Goal: Book appointment/travel/reservation

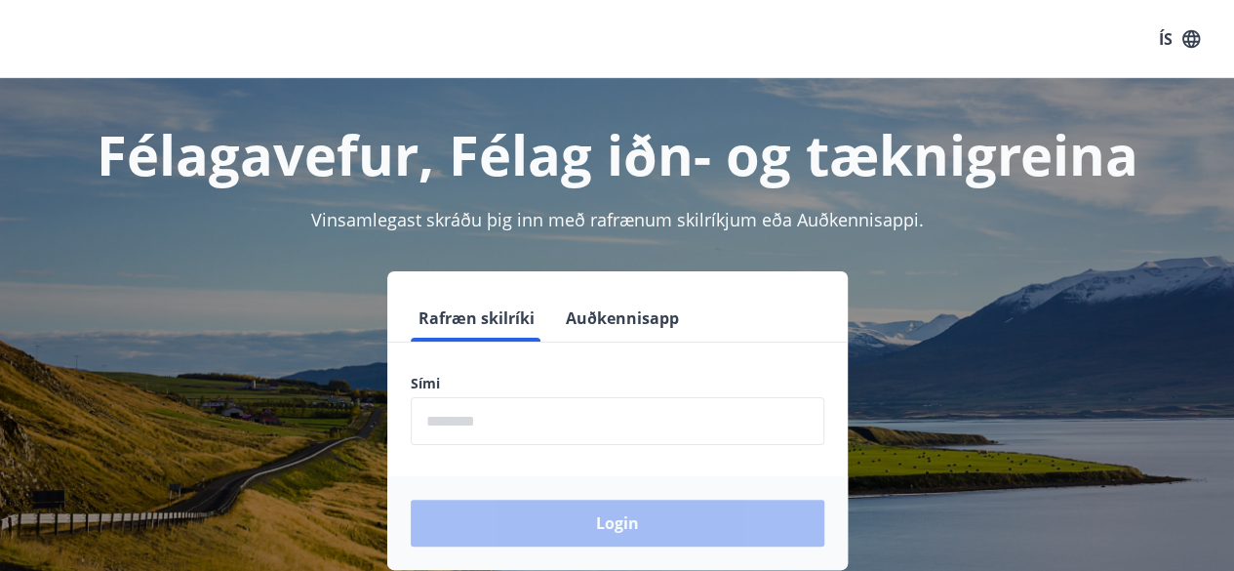
click at [493, 417] on input "phone" at bounding box center [618, 421] width 414 height 48
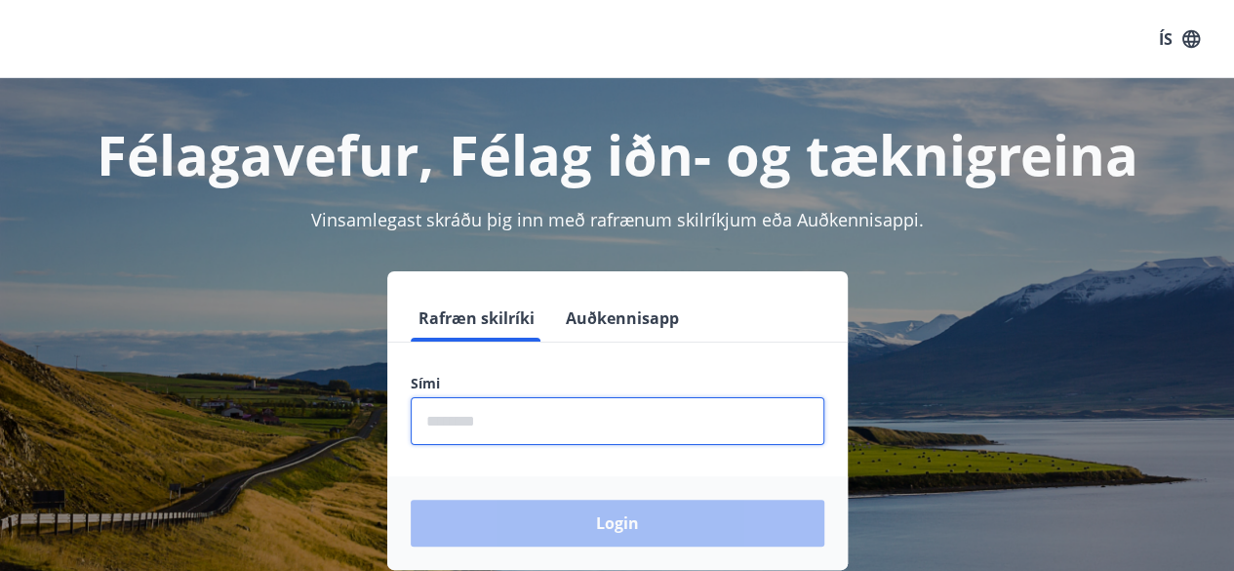
type input "********"
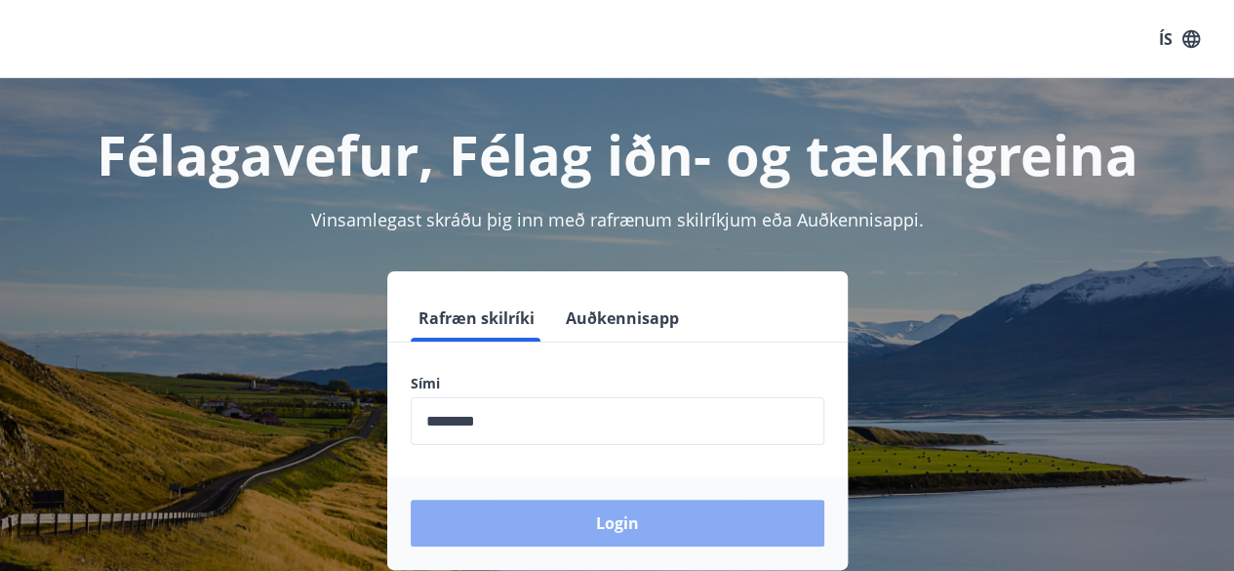
click at [615, 527] on button "Login" at bounding box center [618, 523] width 414 height 47
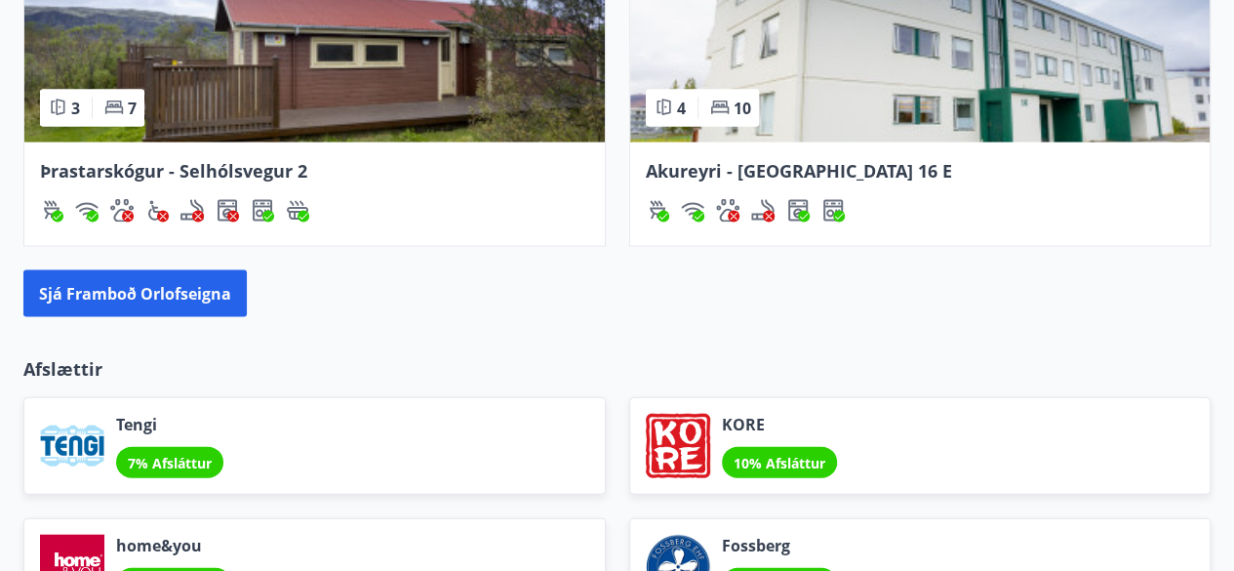
scroll to position [2007, 0]
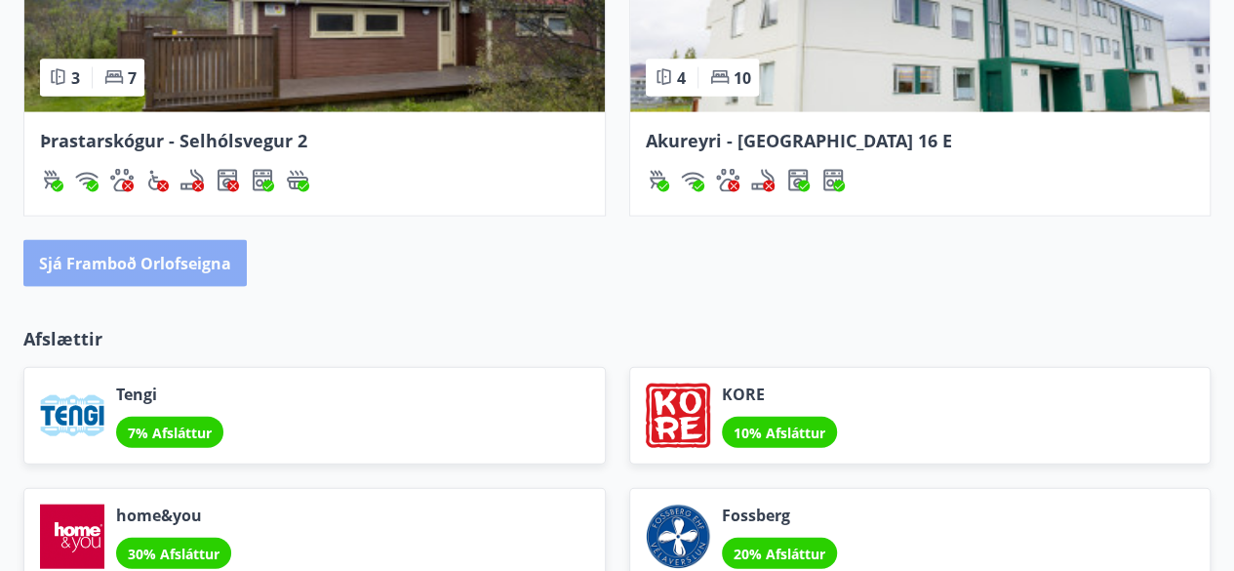
click at [96, 263] on button "Sjá framboð orlofseigna" at bounding box center [134, 263] width 223 height 47
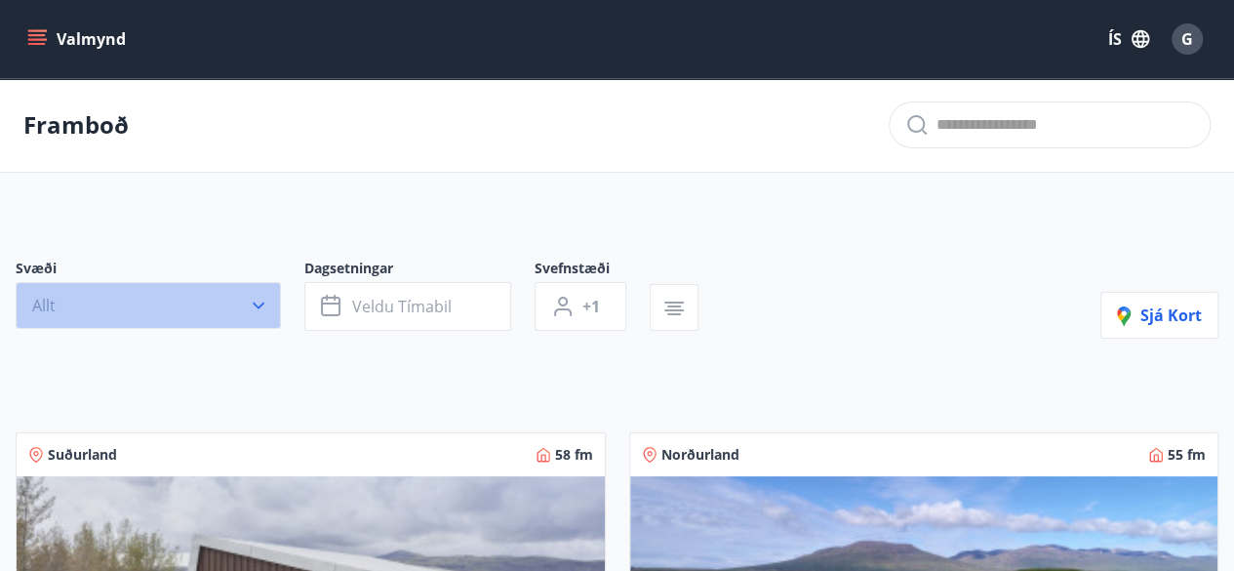
click at [262, 305] on icon "button" at bounding box center [259, 306] width 20 height 20
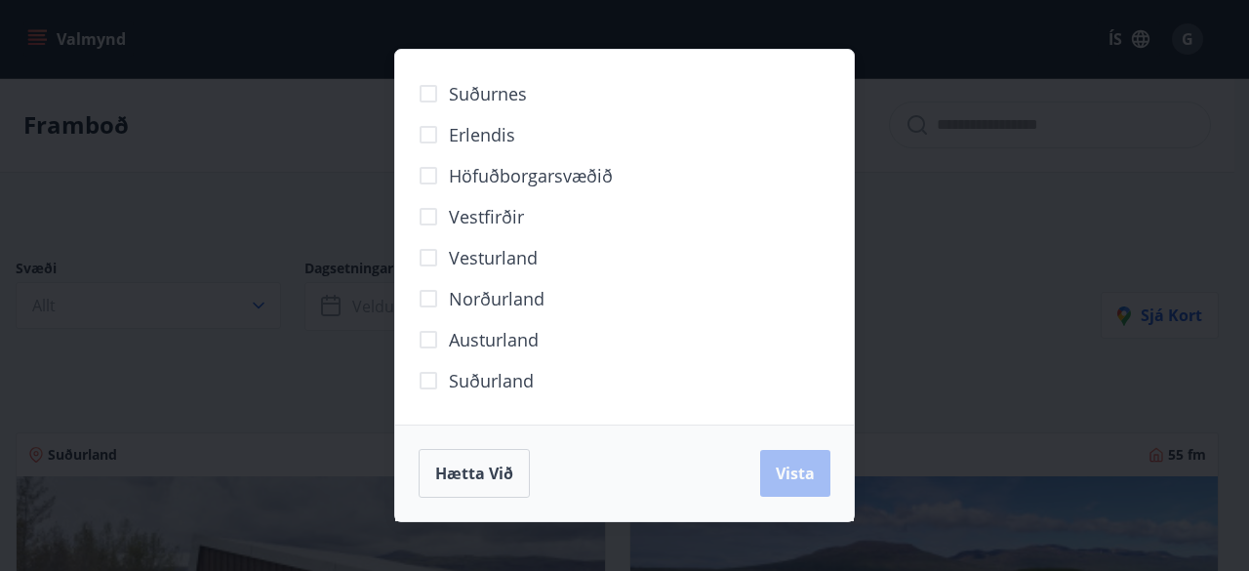
click at [463, 381] on span "Suðurland" at bounding box center [491, 380] width 85 height 25
click at [796, 468] on span "Vista" at bounding box center [795, 472] width 39 height 21
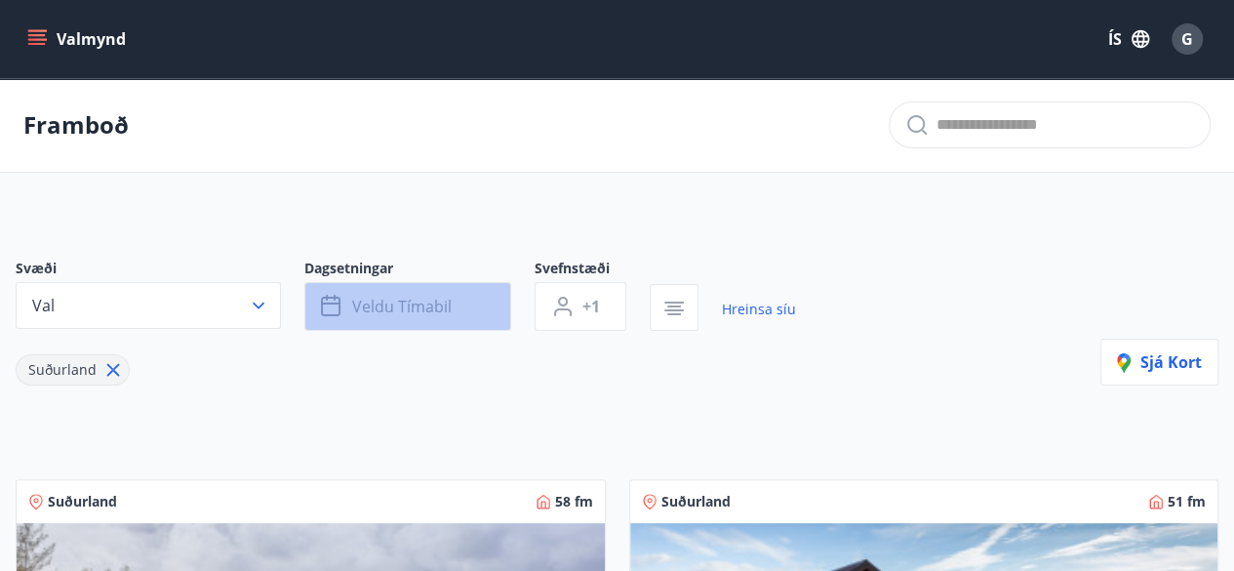
click at [460, 308] on button "Veldu tímabil" at bounding box center [407, 306] width 207 height 49
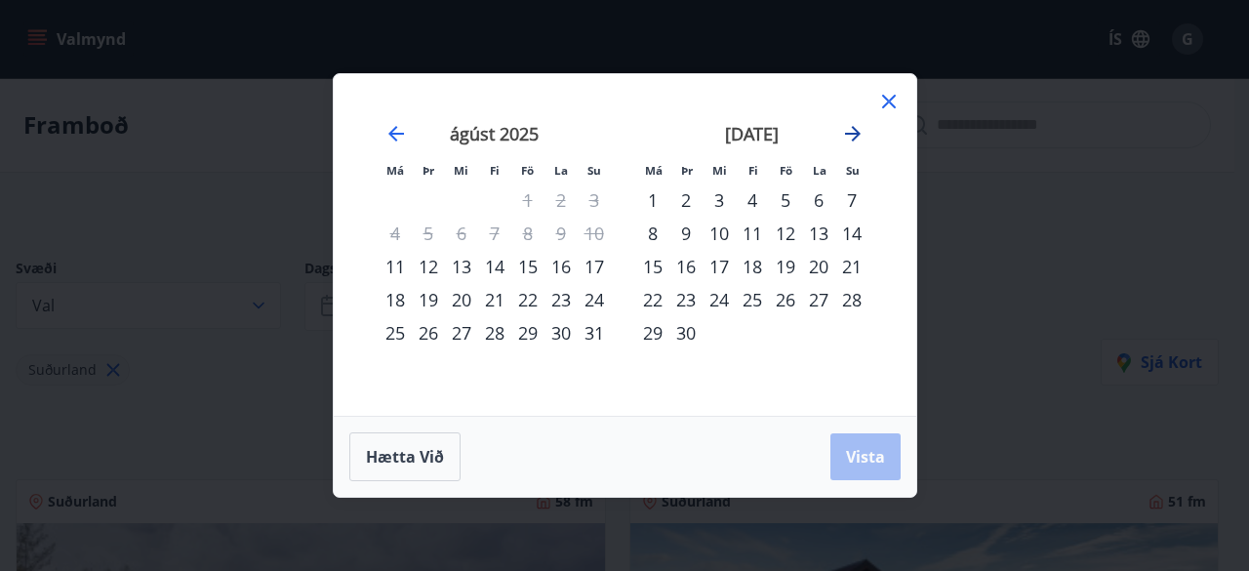
click at [852, 131] on icon "Move forward to switch to the next month." at bounding box center [852, 133] width 23 height 23
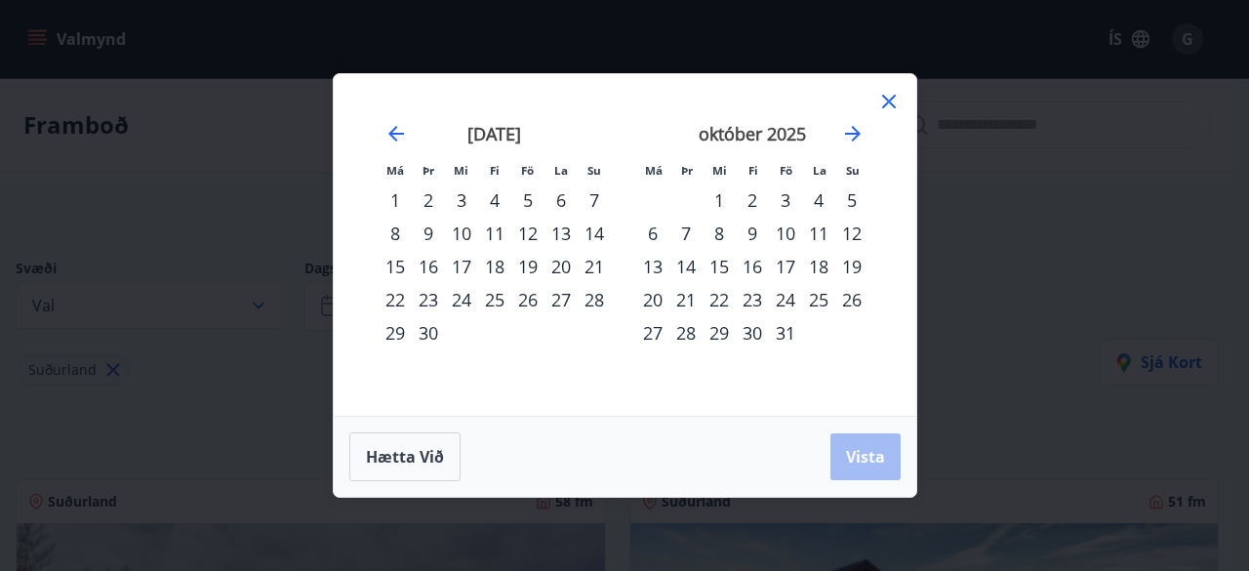
click at [783, 262] on div "17" at bounding box center [785, 266] width 33 height 33
click at [656, 299] on div "20" at bounding box center [652, 299] width 33 height 33
click at [871, 460] on span "Vista" at bounding box center [865, 456] width 39 height 21
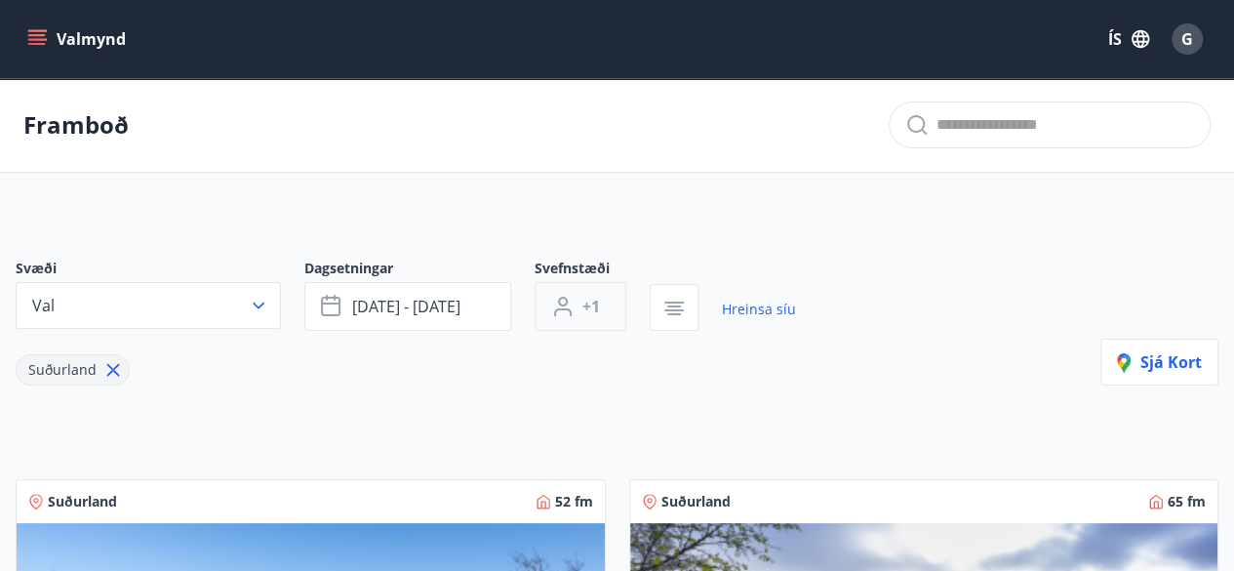
click at [595, 309] on span "+1" at bounding box center [591, 306] width 18 height 21
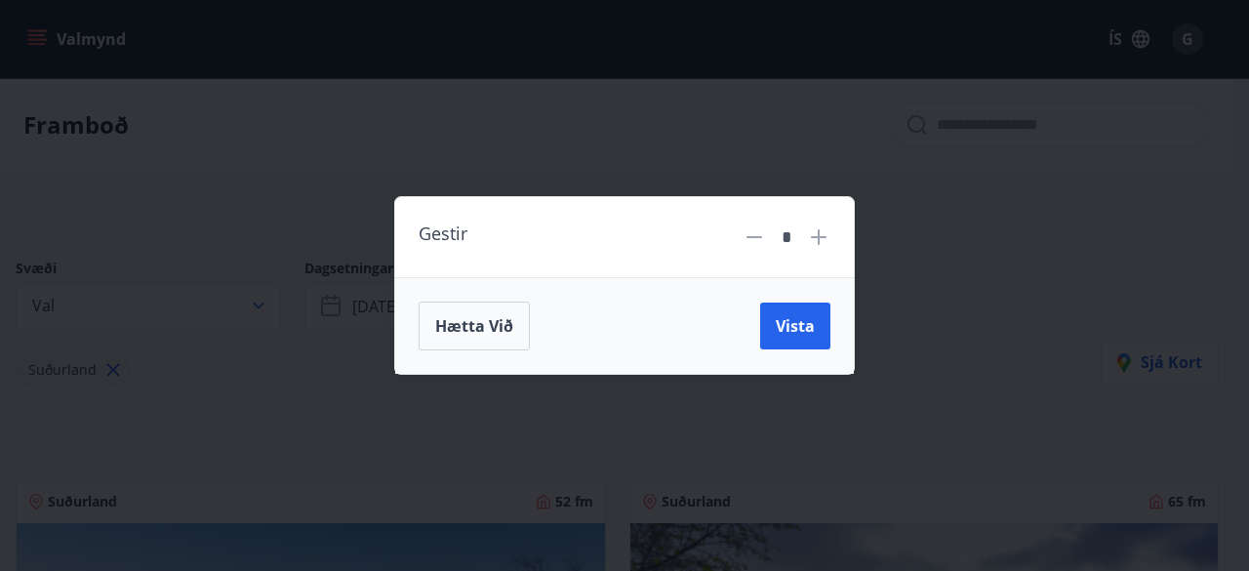
click at [823, 237] on icon at bounding box center [819, 237] width 16 height 16
type input "*"
click at [803, 320] on span "Vista" at bounding box center [795, 325] width 39 height 21
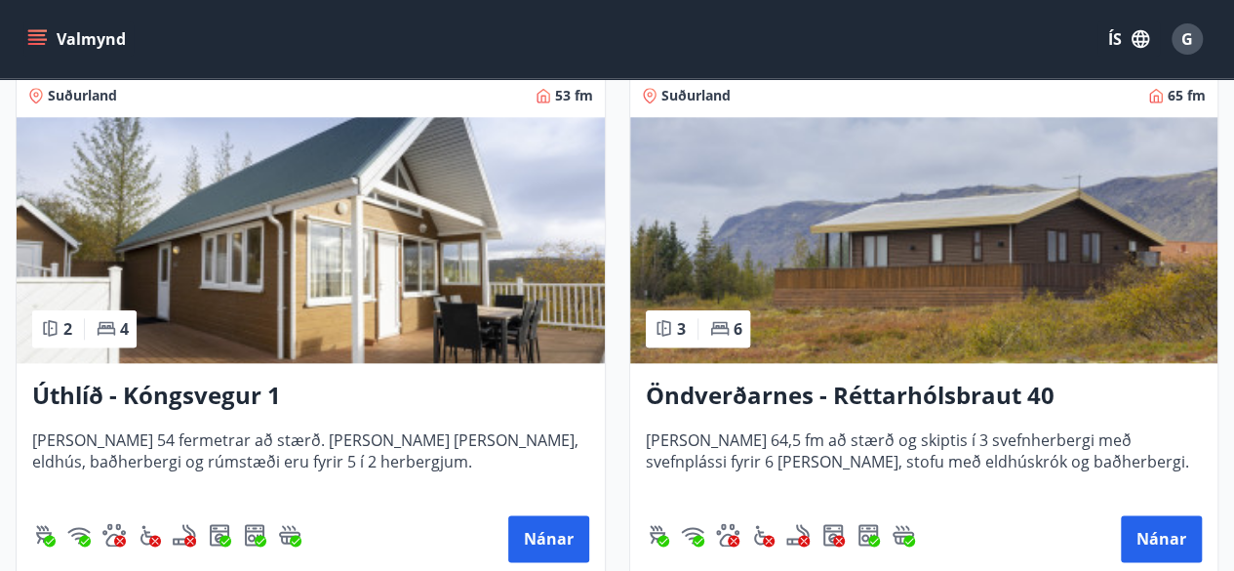
scroll to position [976, 0]
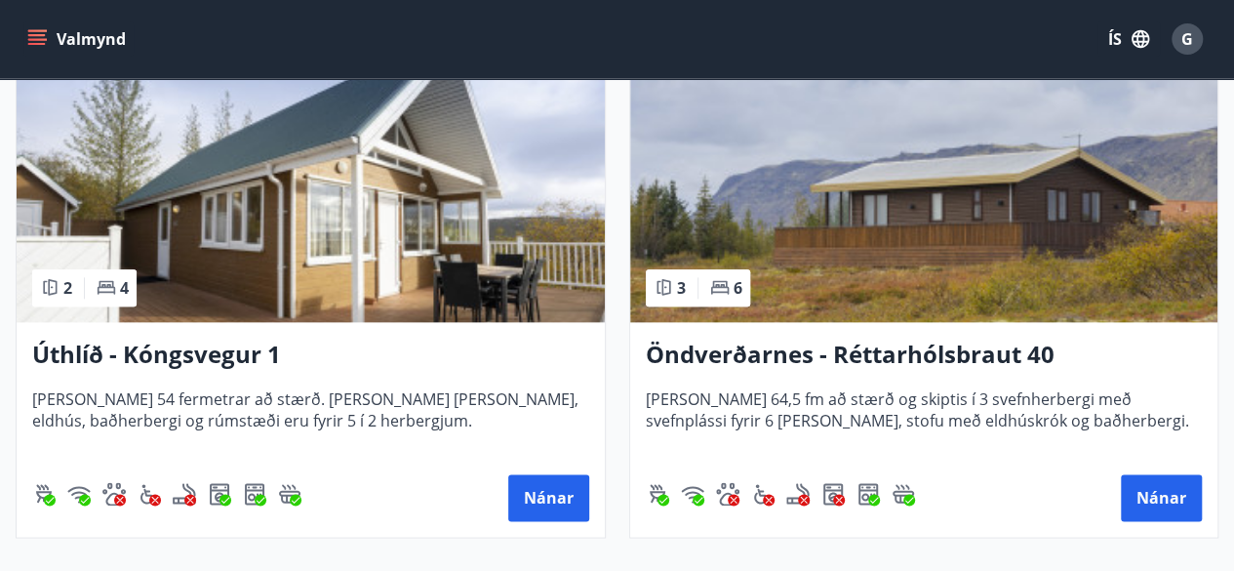
click at [392, 248] on img at bounding box center [311, 199] width 588 height 246
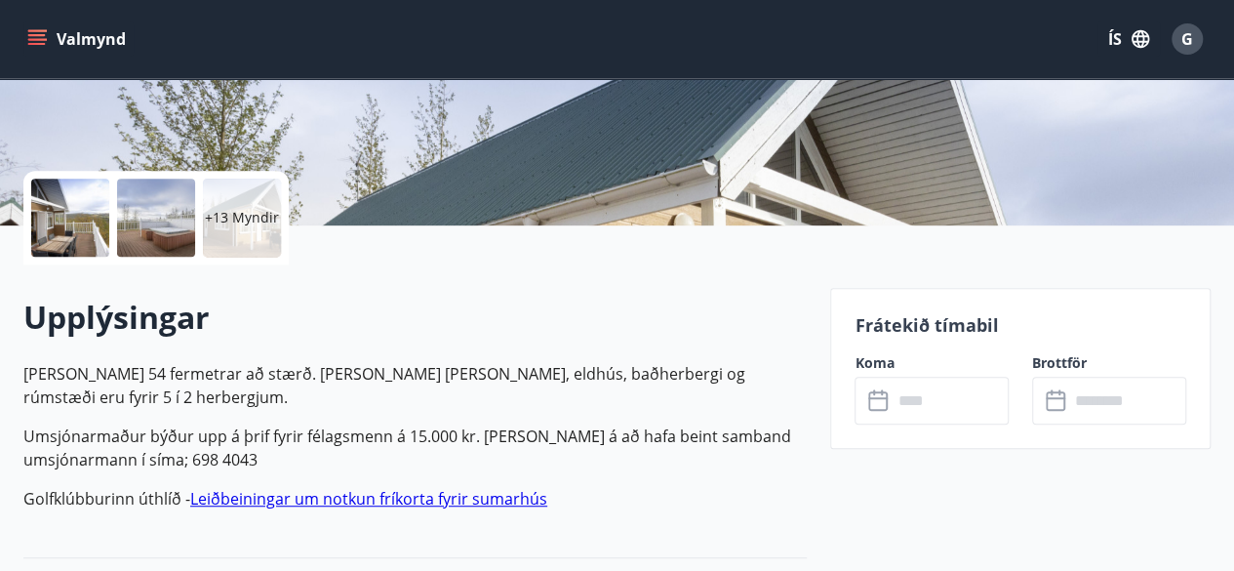
scroll to position [390, 0]
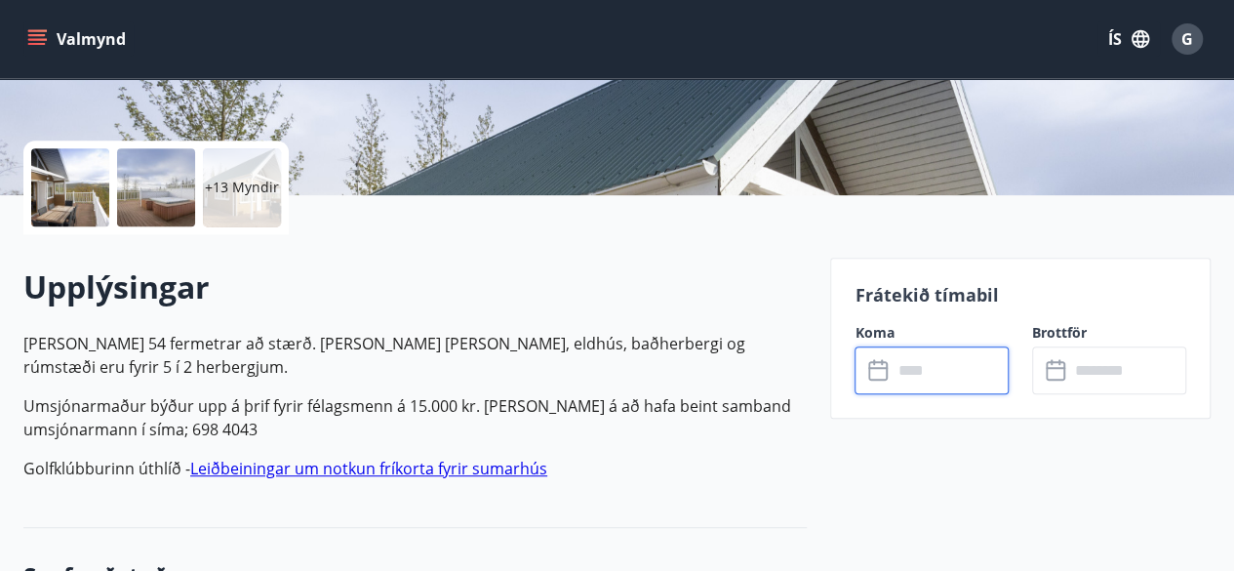
click at [918, 372] on input "text" at bounding box center [950, 370] width 117 height 48
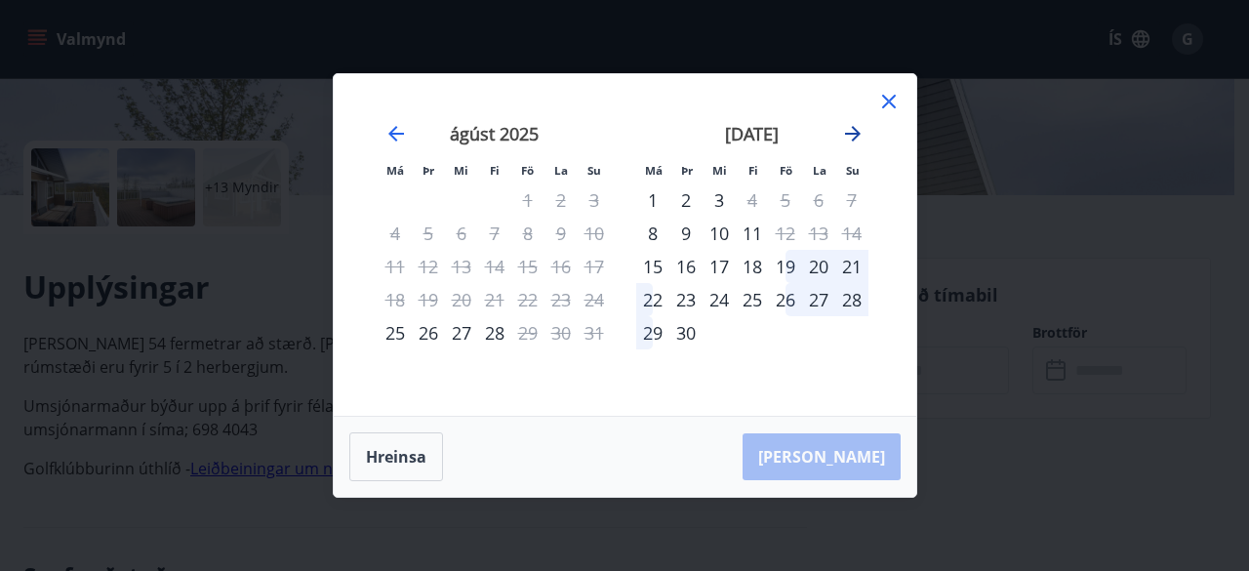
click at [857, 134] on icon "Move forward to switch to the next month." at bounding box center [853, 134] width 16 height 16
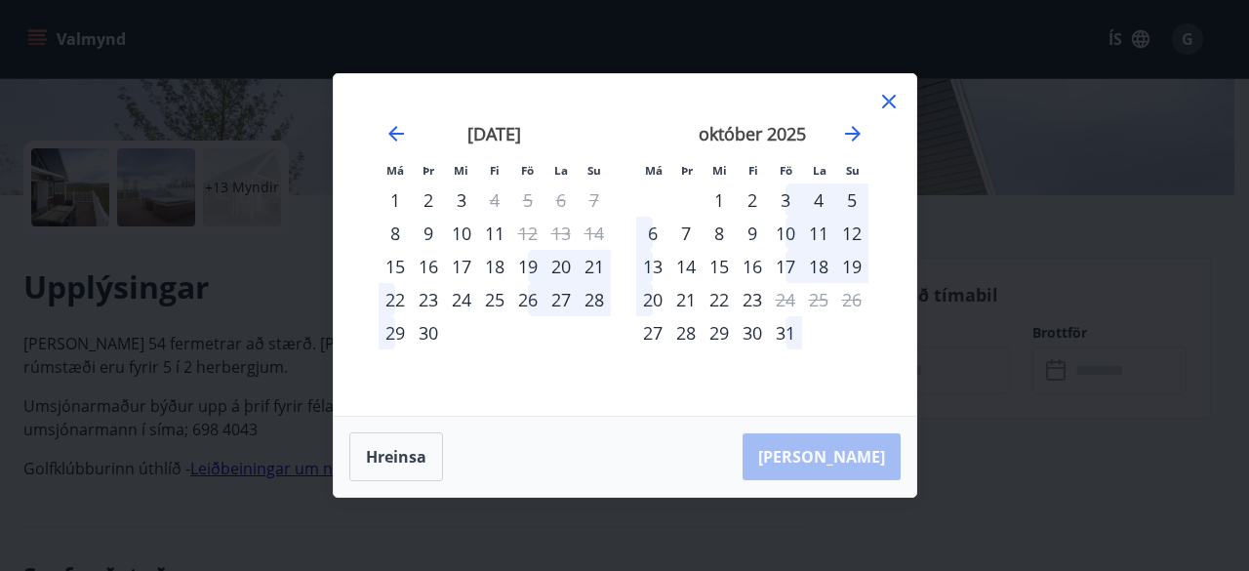
click at [784, 266] on div "17" at bounding box center [785, 266] width 33 height 33
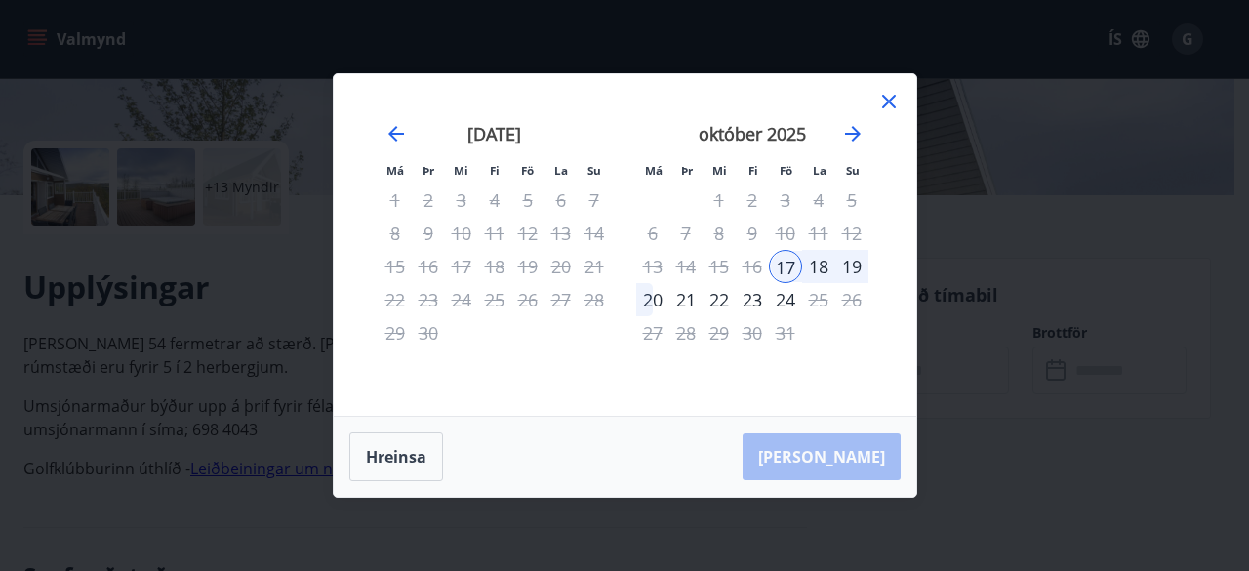
click at [658, 298] on div "20" at bounding box center [652, 299] width 33 height 33
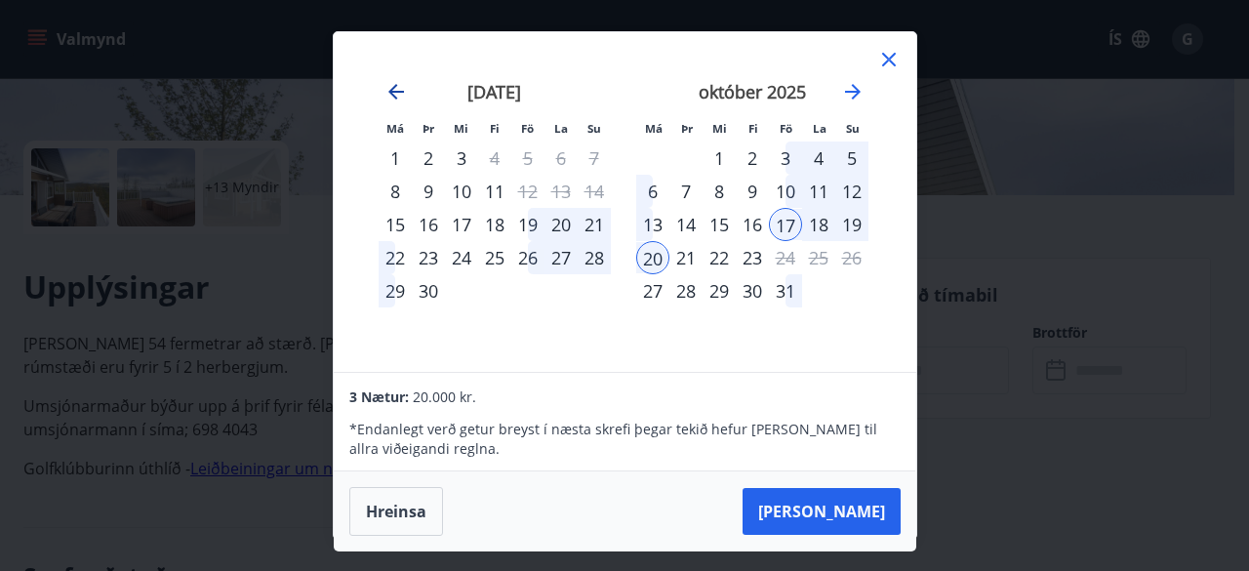
click at [397, 93] on icon "Move backward to switch to the previous month." at bounding box center [395, 91] width 23 height 23
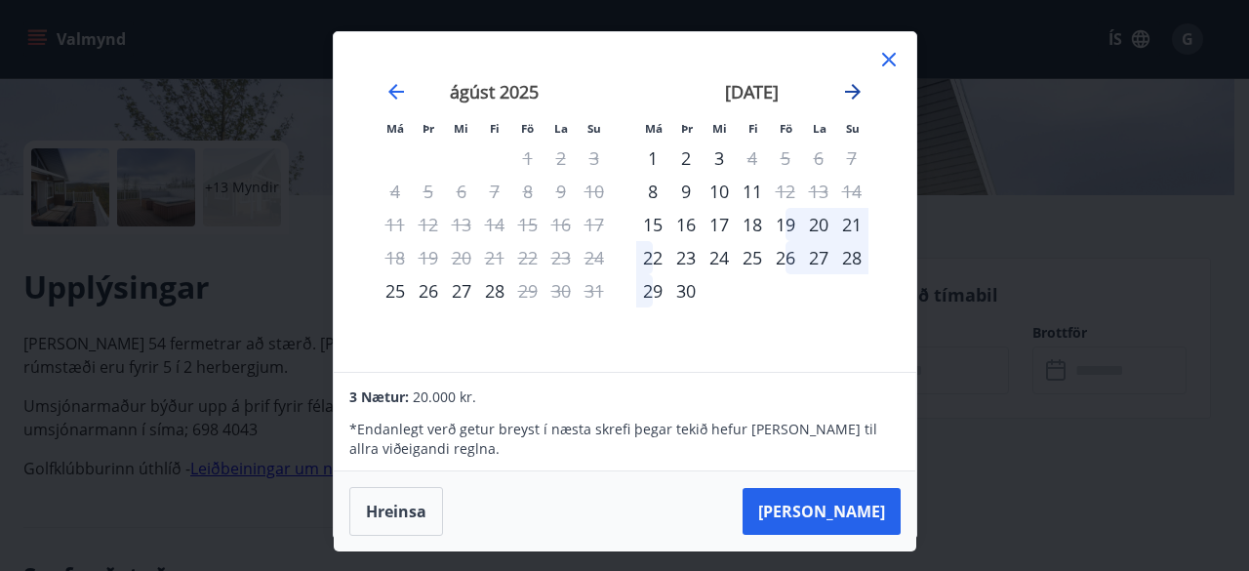
click at [858, 85] on icon "Move forward to switch to the next month." at bounding box center [852, 91] width 23 height 23
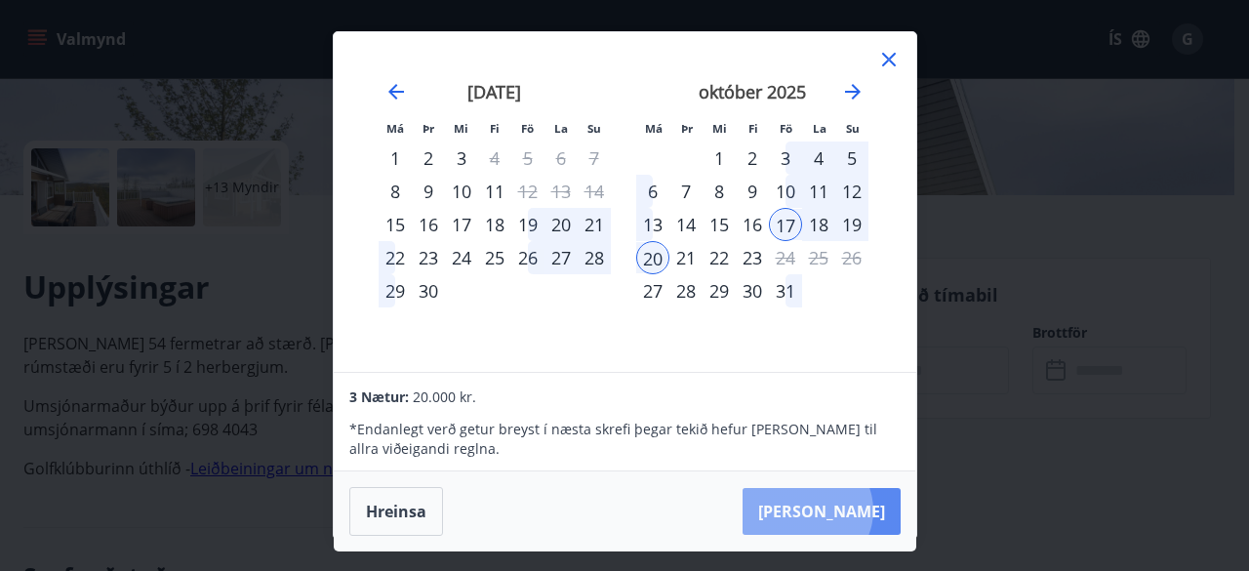
click at [866, 509] on button "Taka Frá" at bounding box center [821, 511] width 158 height 47
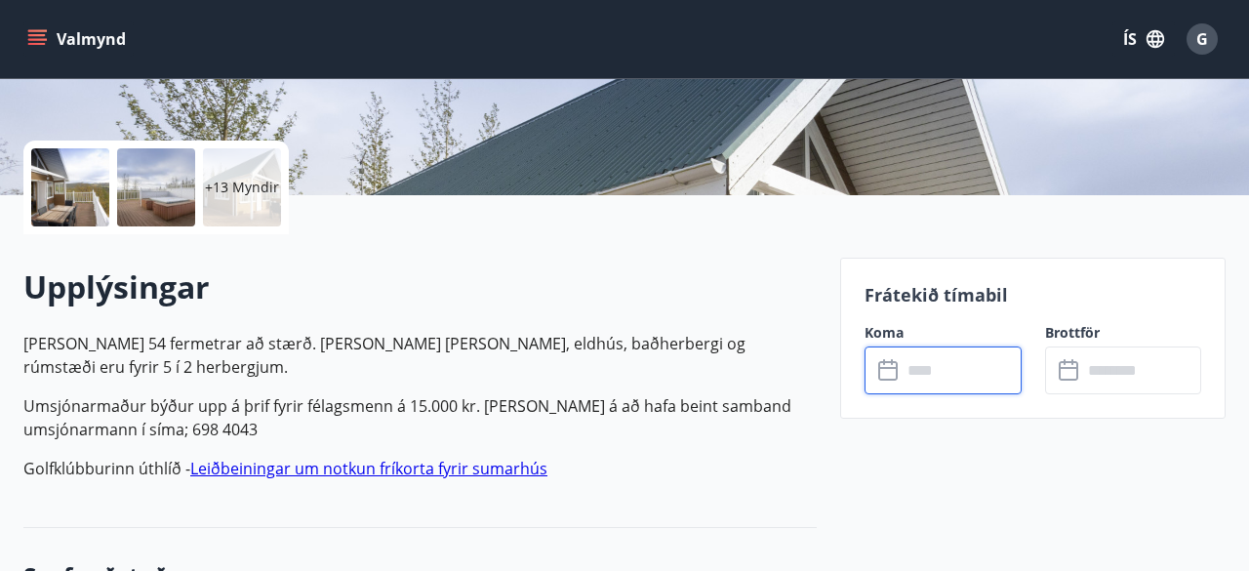
type input "******"
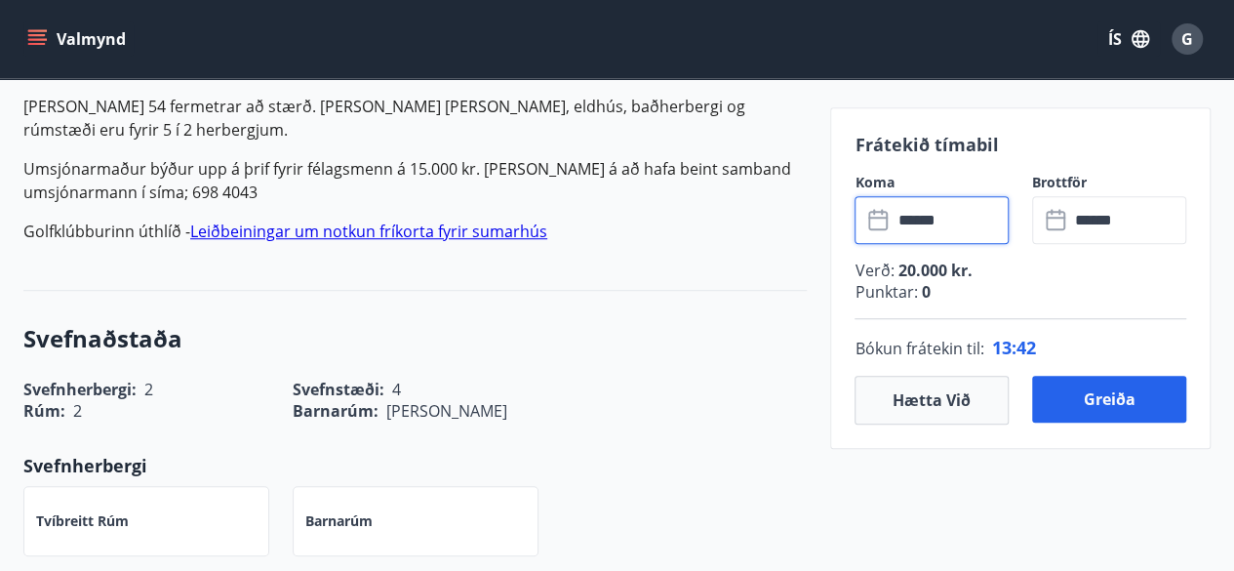
scroll to position [652, 0]
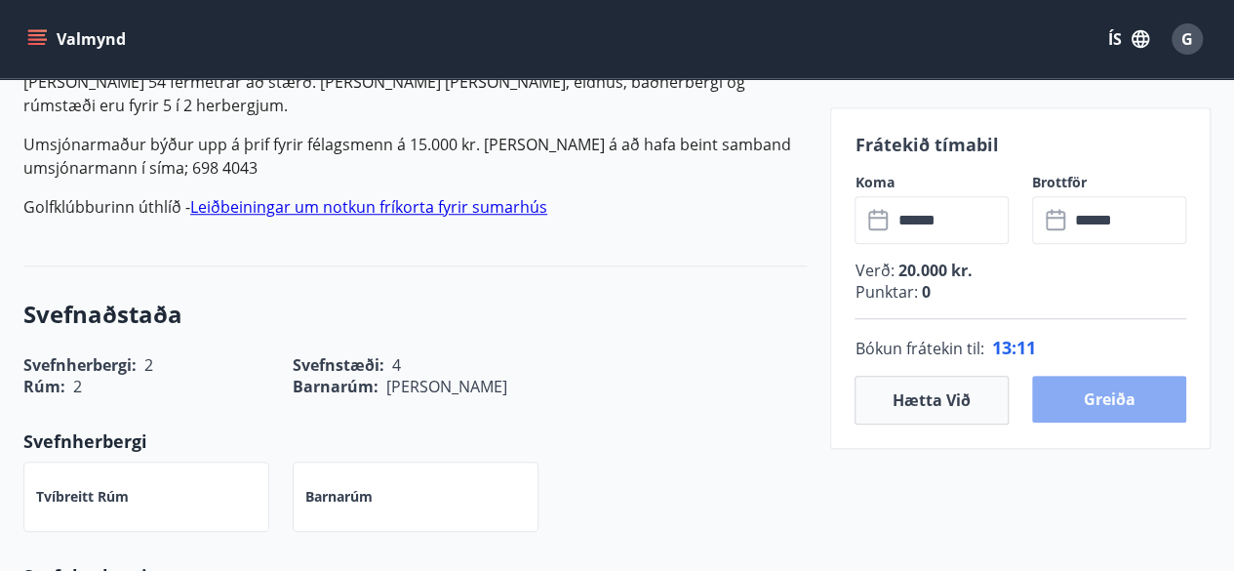
click at [1113, 405] on button "Greiða" at bounding box center [1109, 399] width 154 height 47
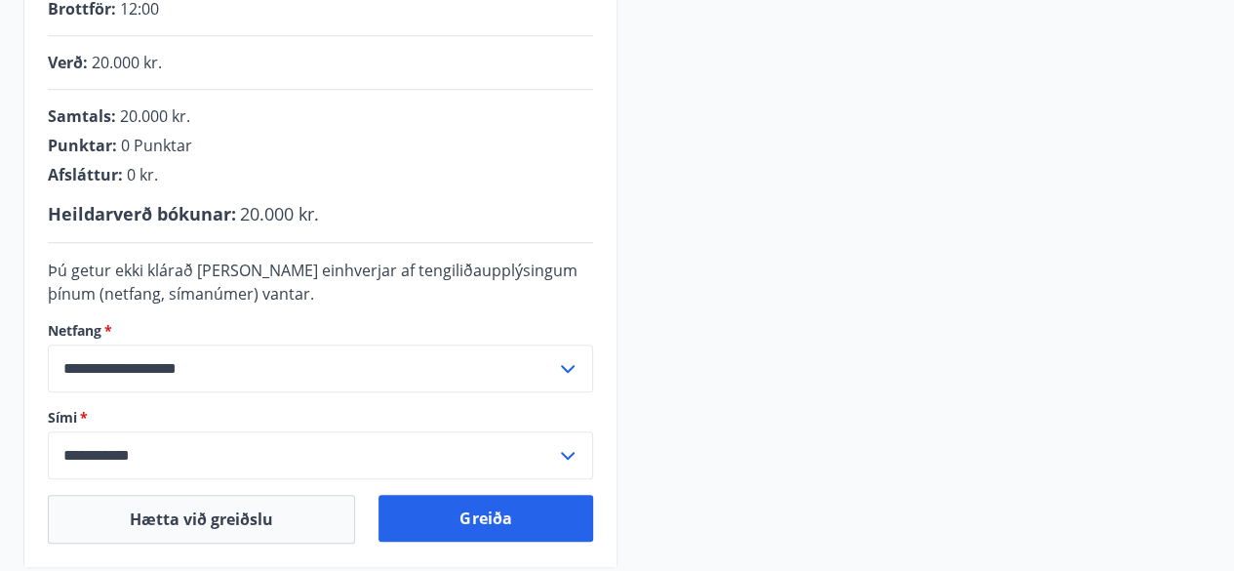
scroll to position [652, 0]
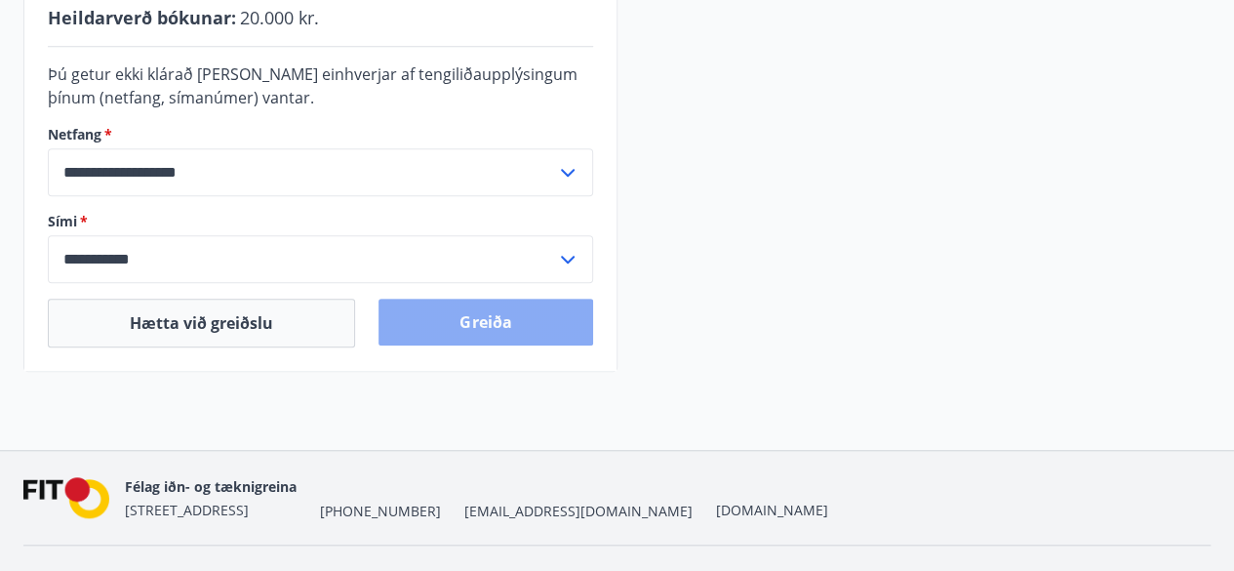
click at [495, 317] on button "Greiða" at bounding box center [486, 322] width 214 height 47
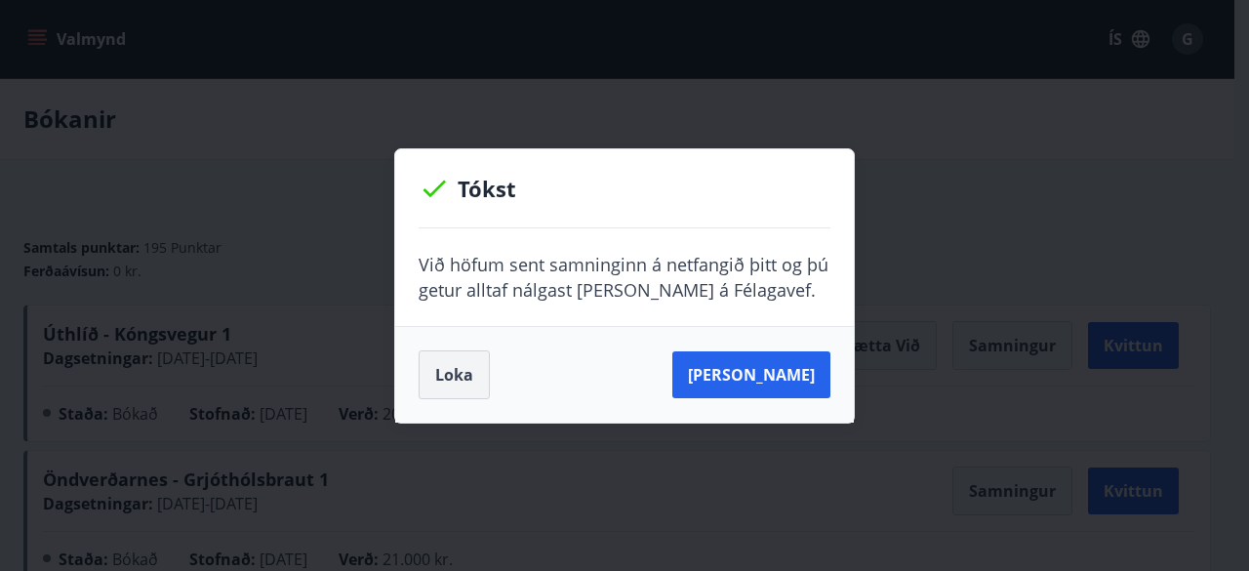
click at [453, 380] on button "Loka" at bounding box center [454, 374] width 71 height 49
